Goal: Check status: Check status

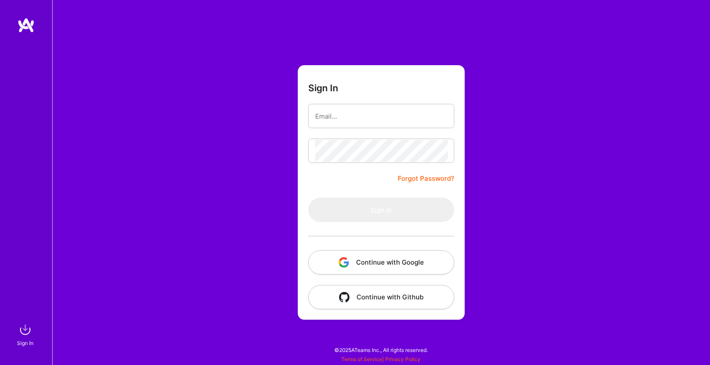
click at [383, 268] on button "Continue with Google" at bounding box center [381, 262] width 146 height 24
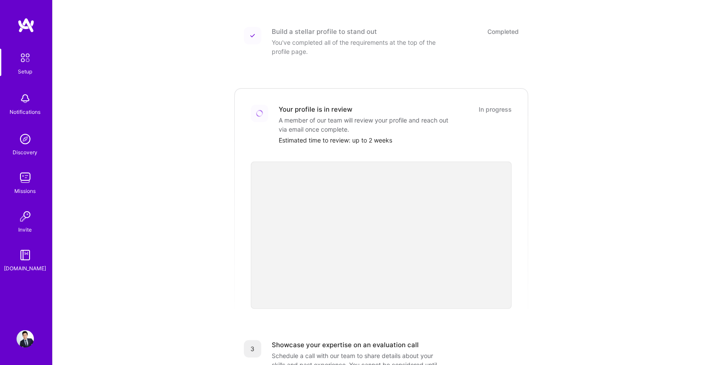
scroll to position [115, 0]
click at [427, 116] on div "A member of our team will review your profile and reach out via email once comp…" at bounding box center [366, 123] width 174 height 18
click at [304, 103] on div "Your profile is in review" at bounding box center [315, 107] width 73 height 9
click at [236, 107] on div "Your profile is in review In progress A member of our team will review your pro…" at bounding box center [381, 197] width 296 height 222
click at [265, 113] on div at bounding box center [259, 123] width 17 height 40
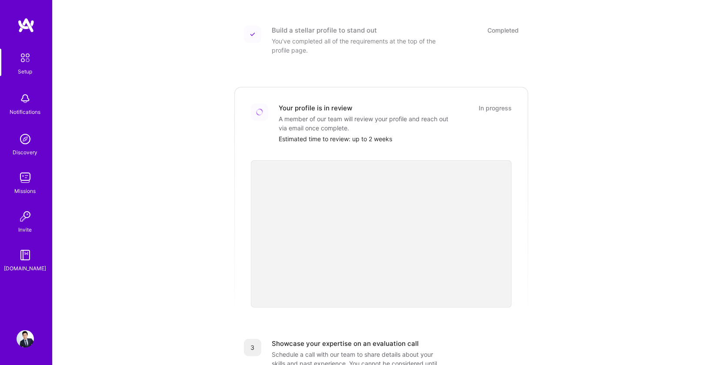
click at [416, 116] on div "A member of our team will review your profile and reach out via email once comp…" at bounding box center [366, 123] width 174 height 18
click at [323, 116] on div "A member of our team will review your profile and reach out via email once comp…" at bounding box center [366, 123] width 174 height 18
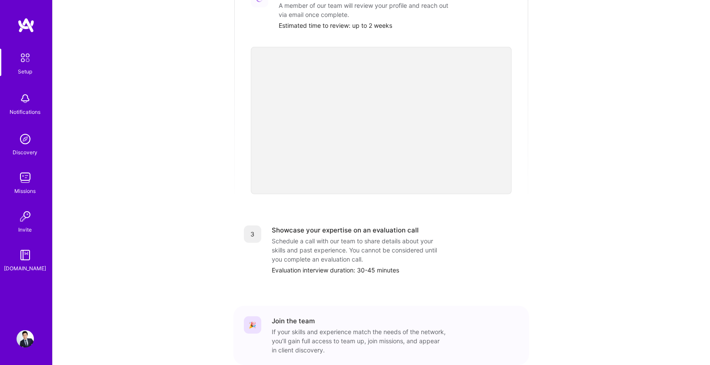
scroll to position [229, 0]
